Goal: Task Accomplishment & Management: Manage account settings

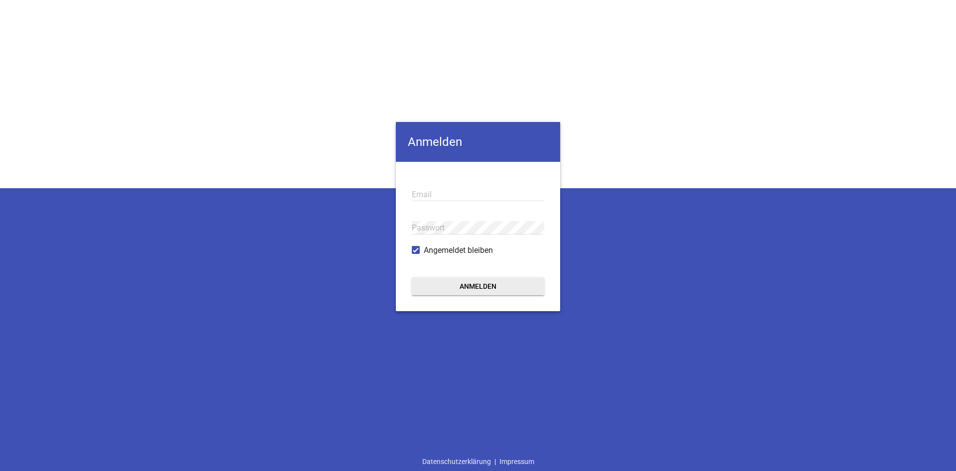
click at [429, 195] on input "email" at bounding box center [478, 194] width 132 height 13
type input "[EMAIL_ADDRESS][DOMAIN_NAME]"
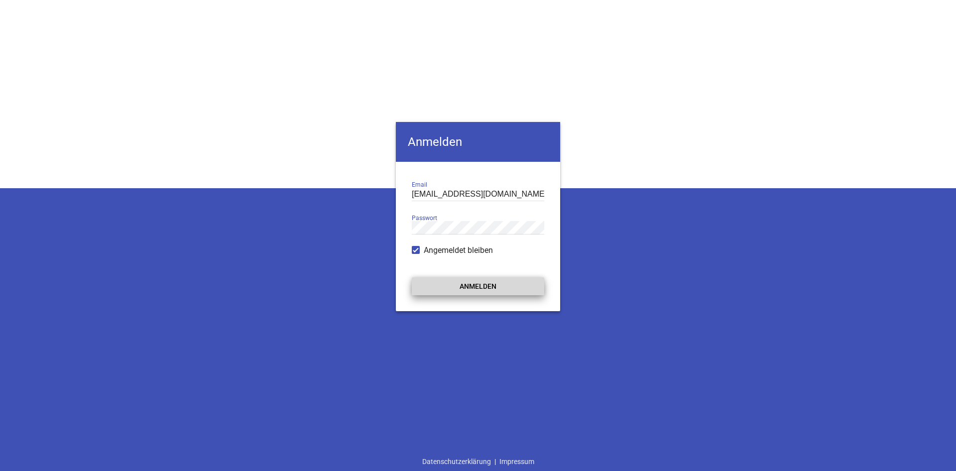
click at [481, 290] on button "Anmelden" at bounding box center [478, 286] width 132 height 18
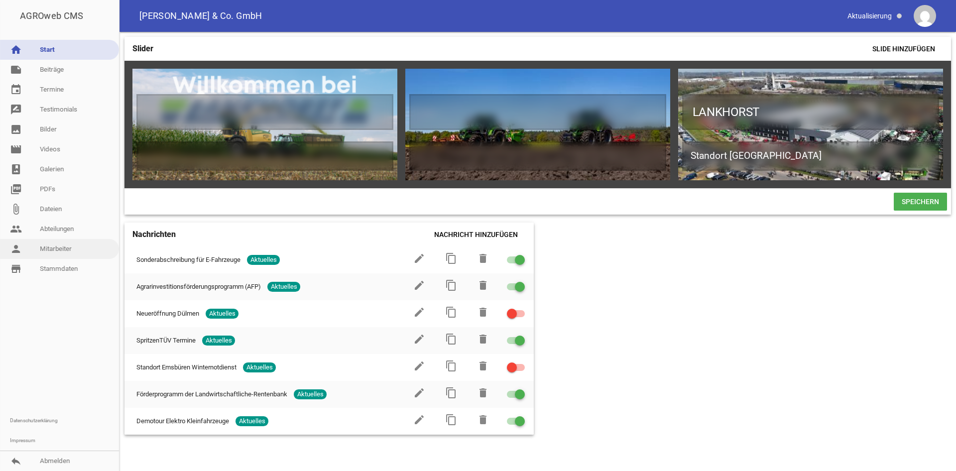
click at [57, 248] on link "person Mitarbeiter" at bounding box center [59, 249] width 119 height 20
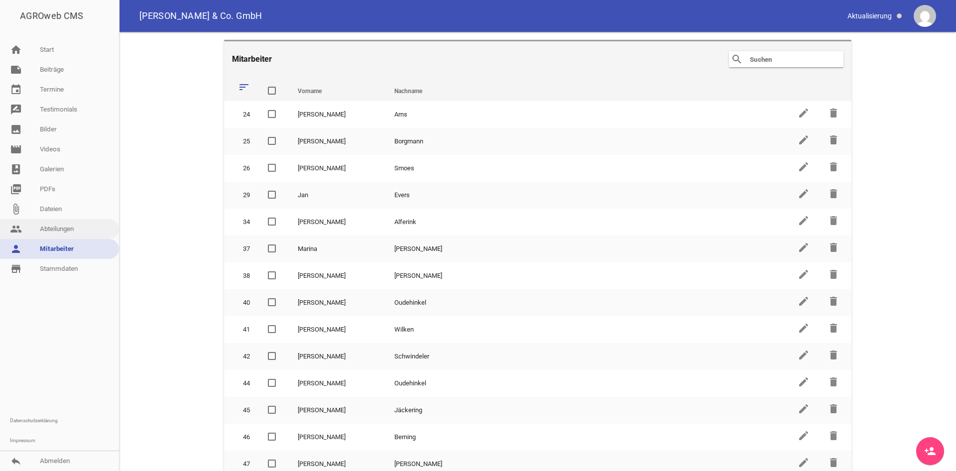
click at [59, 232] on link "people Abteilungen" at bounding box center [59, 229] width 119 height 20
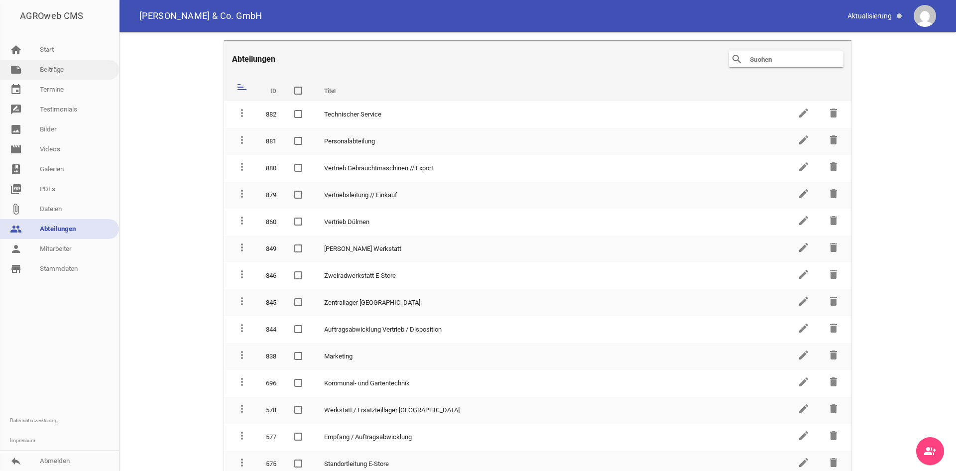
click at [77, 72] on link "note Beiträge" at bounding box center [59, 70] width 119 height 20
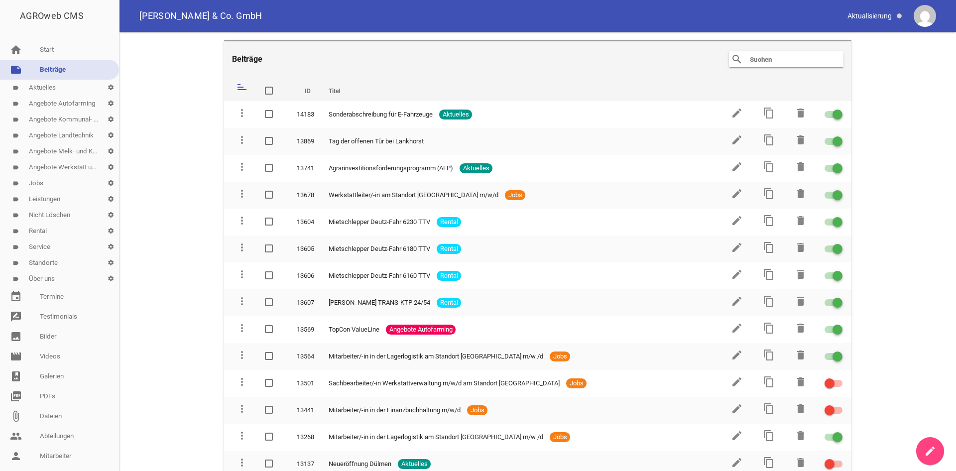
click at [38, 263] on link "label Standorte settings" at bounding box center [59, 263] width 119 height 16
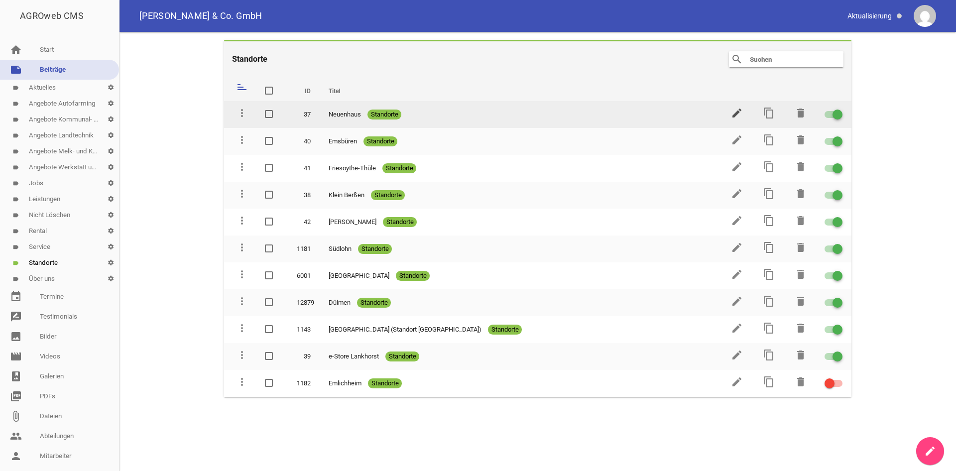
click at [733, 115] on icon "edit" at bounding box center [737, 113] width 12 height 12
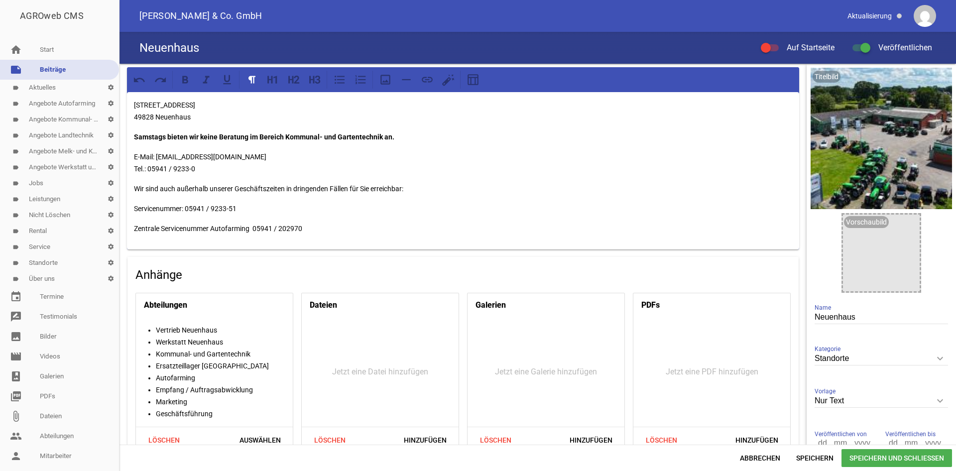
click at [197, 113] on p "[STREET_ADDRESS]" at bounding box center [463, 111] width 658 height 24
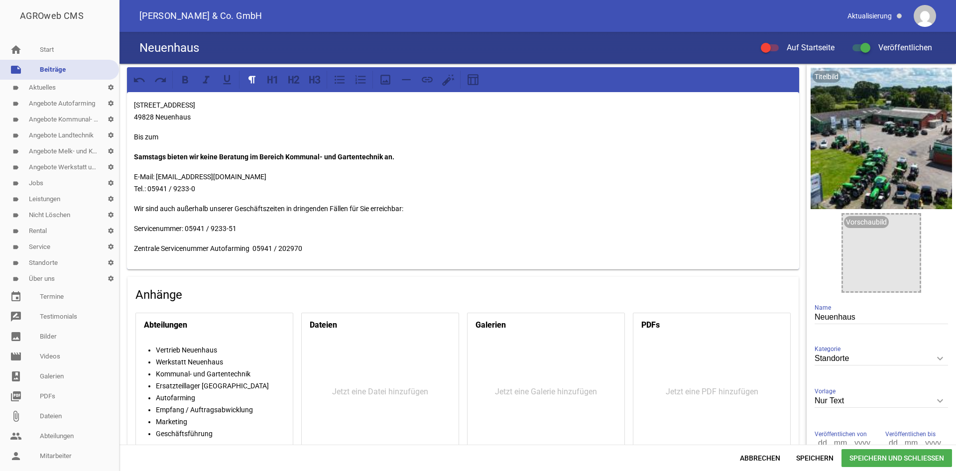
click at [167, 136] on p "Bis zum" at bounding box center [463, 137] width 658 height 12
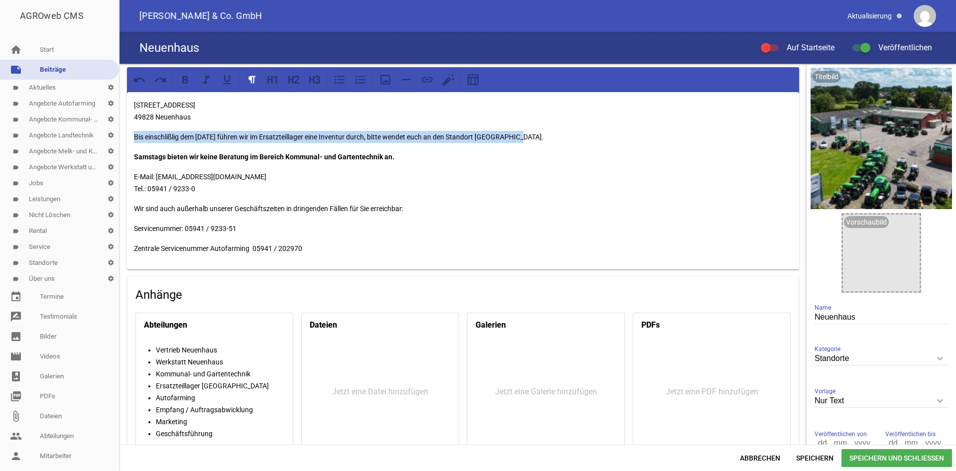
drag, startPoint x: 529, startPoint y: 138, endPoint x: 134, endPoint y: 135, distance: 395.2
click at [134, 135] on p "Bis einschlißlig dem [DATE] führen wir im Ersatzteillager eine Inventur durch, …" at bounding box center [463, 137] width 658 height 12
copy p "Bis einschlißlig dem [DATE] führen wir im Ersatzteillager eine Inventur durch, …"
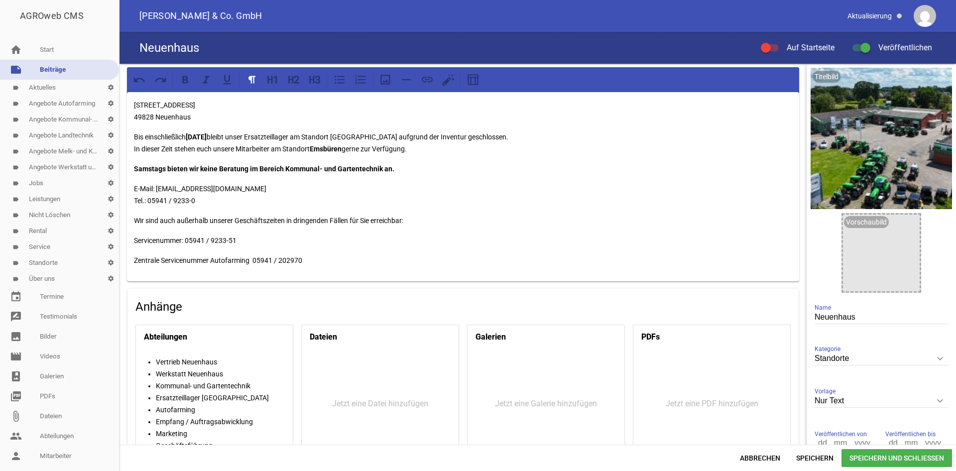
click at [413, 147] on p "Bis einschließlich [DATE] bleibt unser Ersatzteillager am Standort [GEOGRAPHIC_…" at bounding box center [463, 143] width 658 height 24
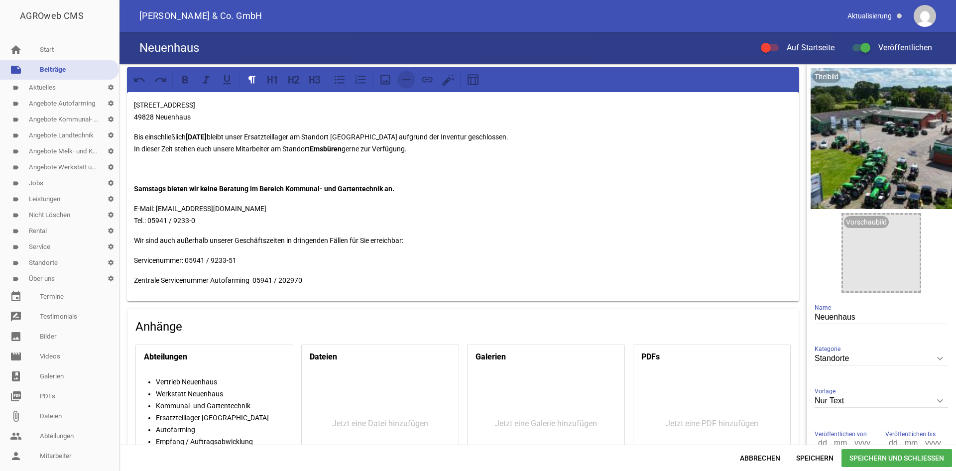
click at [411, 82] on icon at bounding box center [406, 79] width 13 height 13
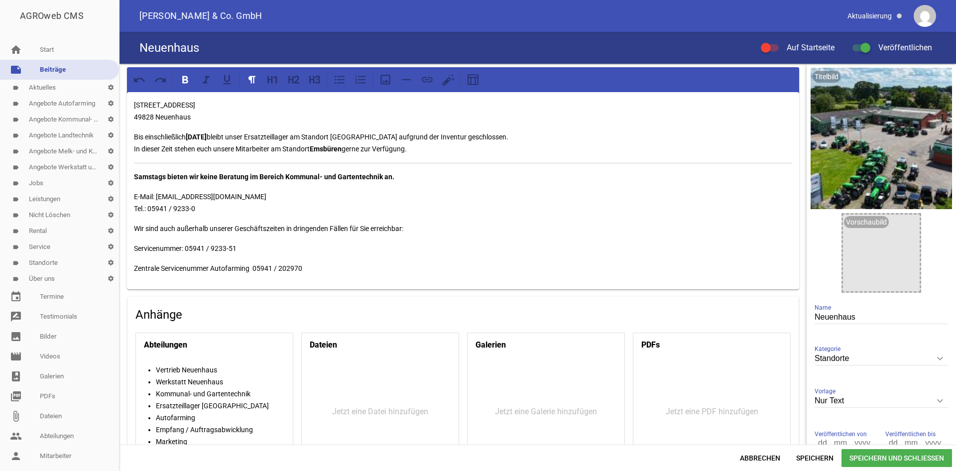
click at [198, 117] on p "[STREET_ADDRESS]" at bounding box center [463, 111] width 658 height 24
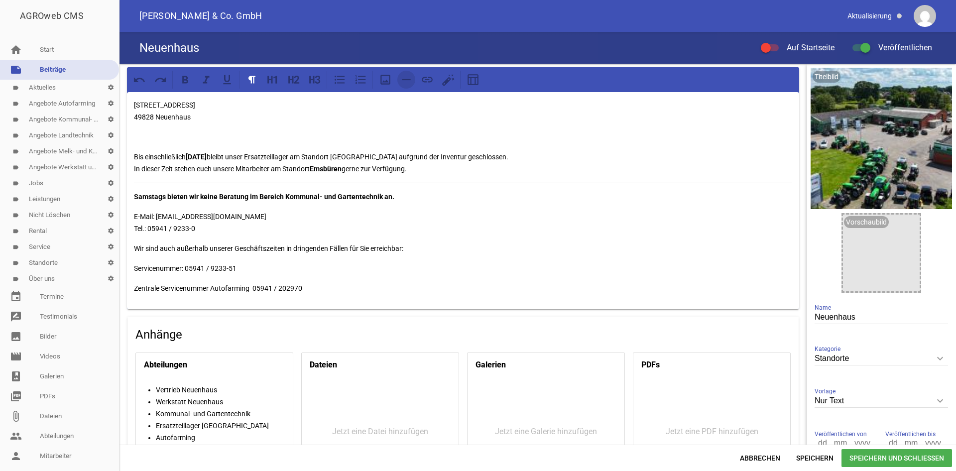
click at [405, 81] on icon at bounding box center [406, 79] width 13 height 13
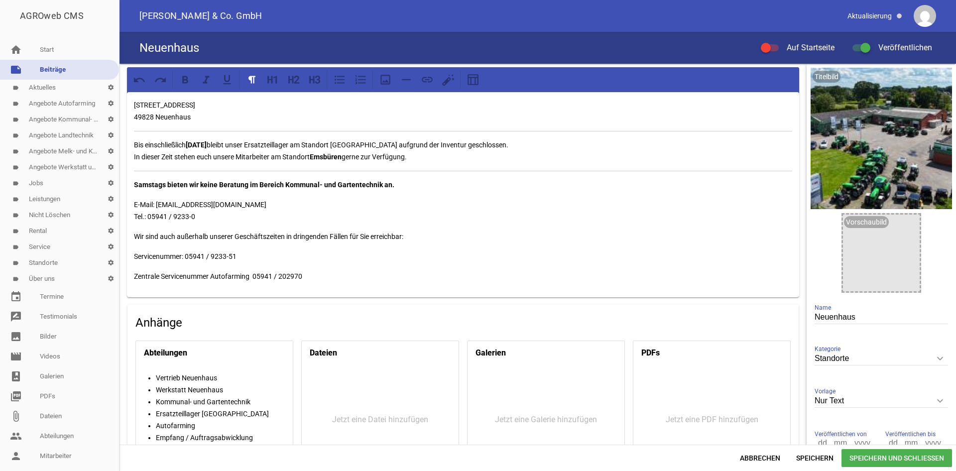
click at [430, 155] on p "Bis einschließlich [DATE] bleibt unser Ersatzteillager am Standort [GEOGRAPHIC_…" at bounding box center [463, 151] width 658 height 24
click at [201, 220] on p "E-Mail: [EMAIL_ADDRESS][DOMAIN_NAME] Tel.: 05941 / 9233-0" at bounding box center [463, 211] width 658 height 24
click at [902, 462] on span "Speichern und Schließen" at bounding box center [896, 458] width 110 height 18
